Goal: Find specific page/section: Find specific page/section

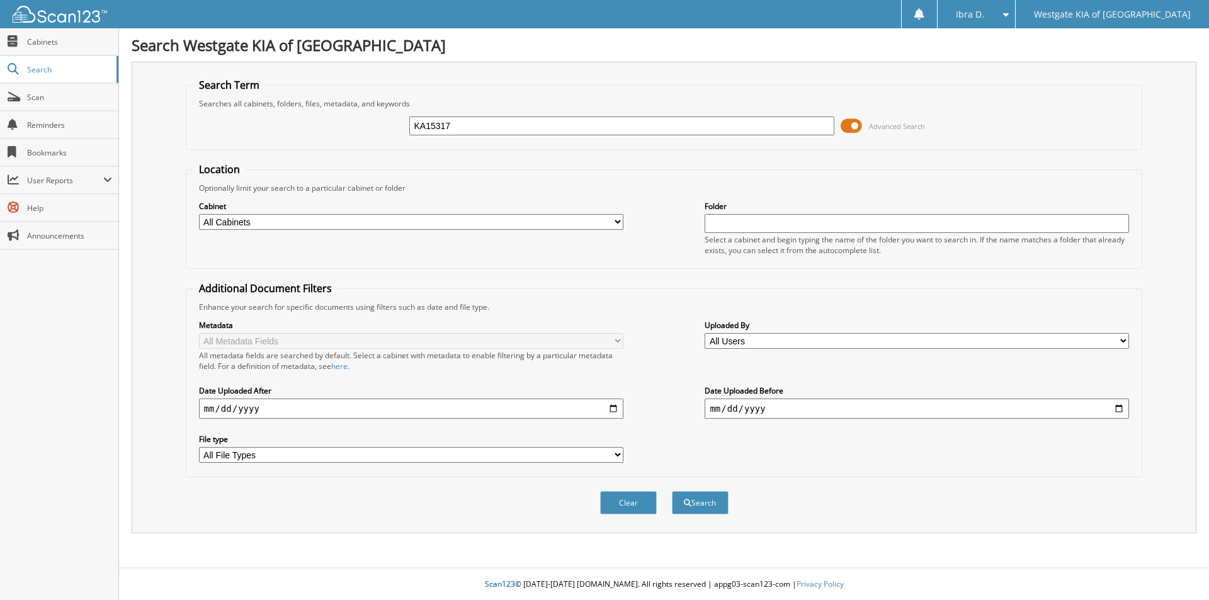
type input "KA15317"
click at [672, 491] on button "Search" at bounding box center [700, 502] width 57 height 23
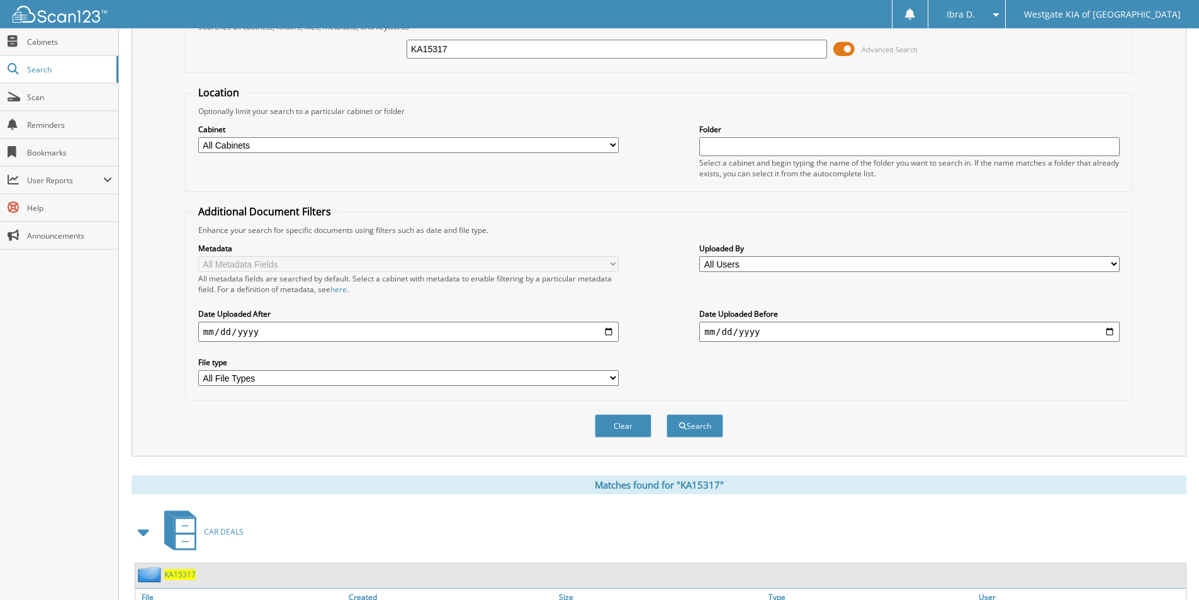
scroll to position [174, 0]
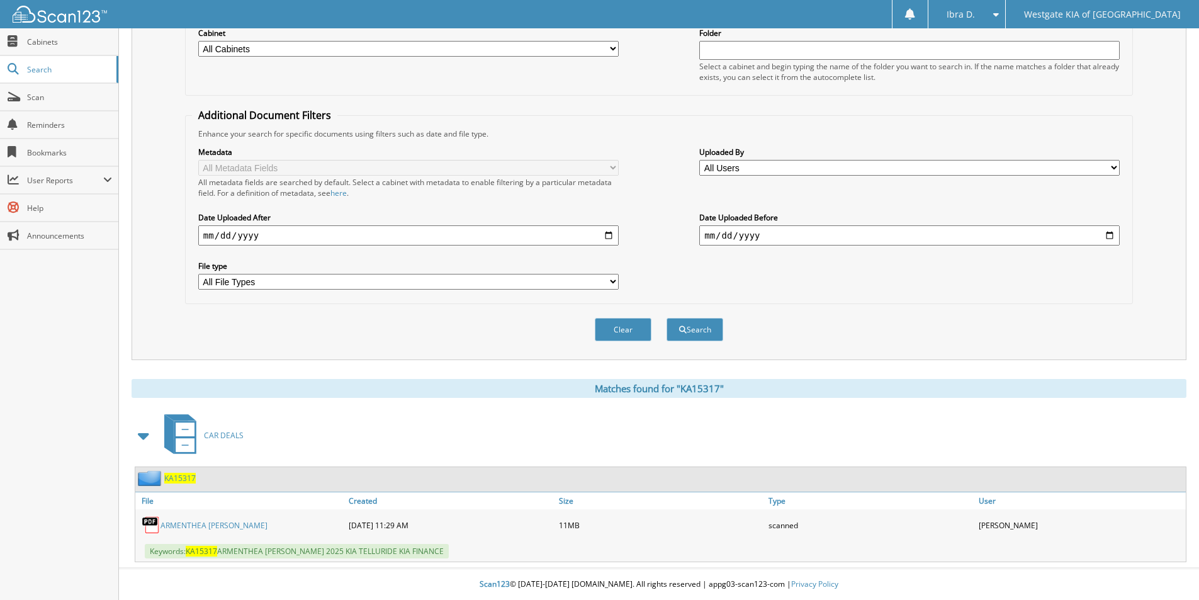
click at [222, 526] on link "ARMENTHEA [PERSON_NAME]" at bounding box center [214, 525] width 107 height 11
